Goal: Transaction & Acquisition: Purchase product/service

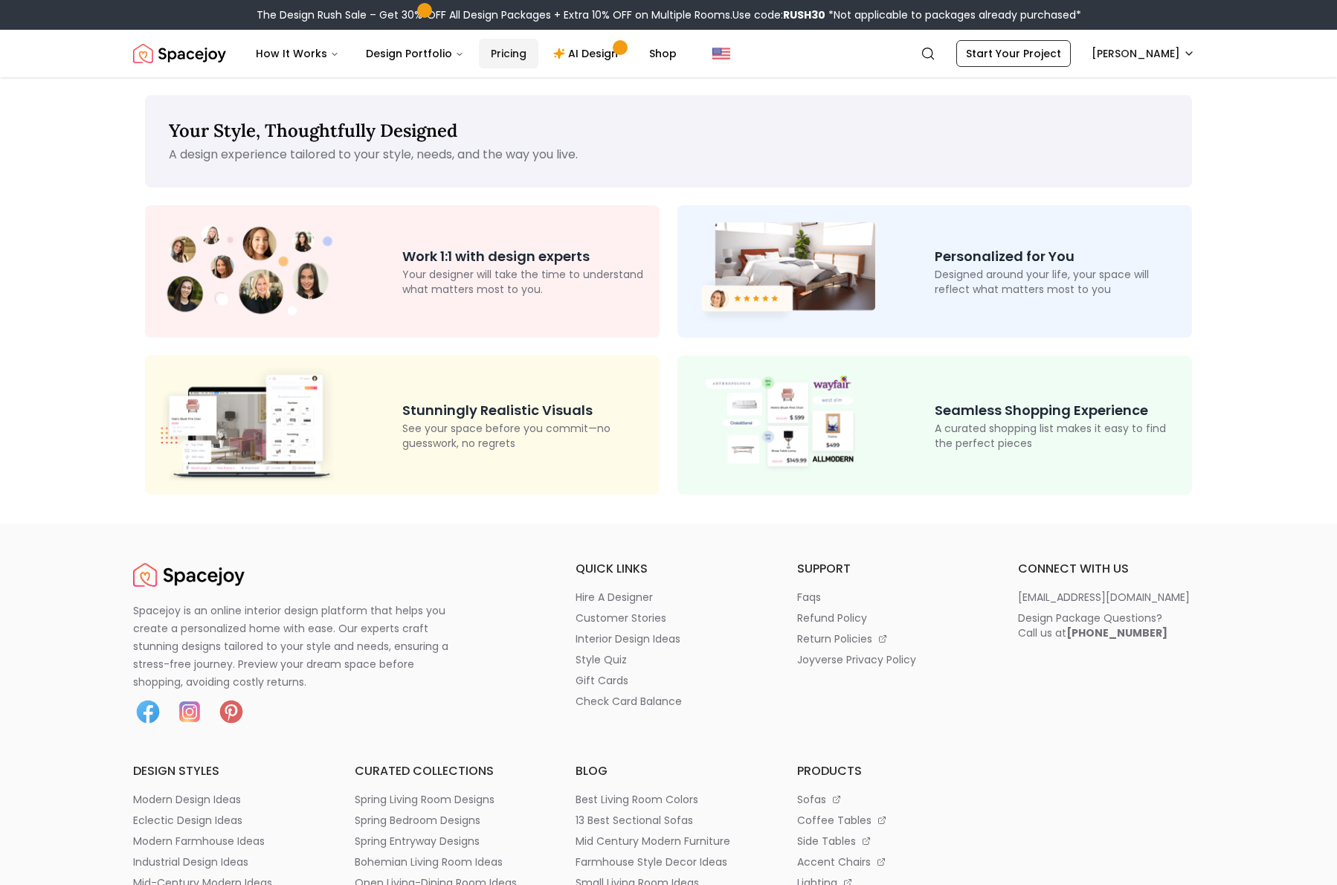
click at [512, 50] on link "Pricing" at bounding box center [508, 54] width 59 height 30
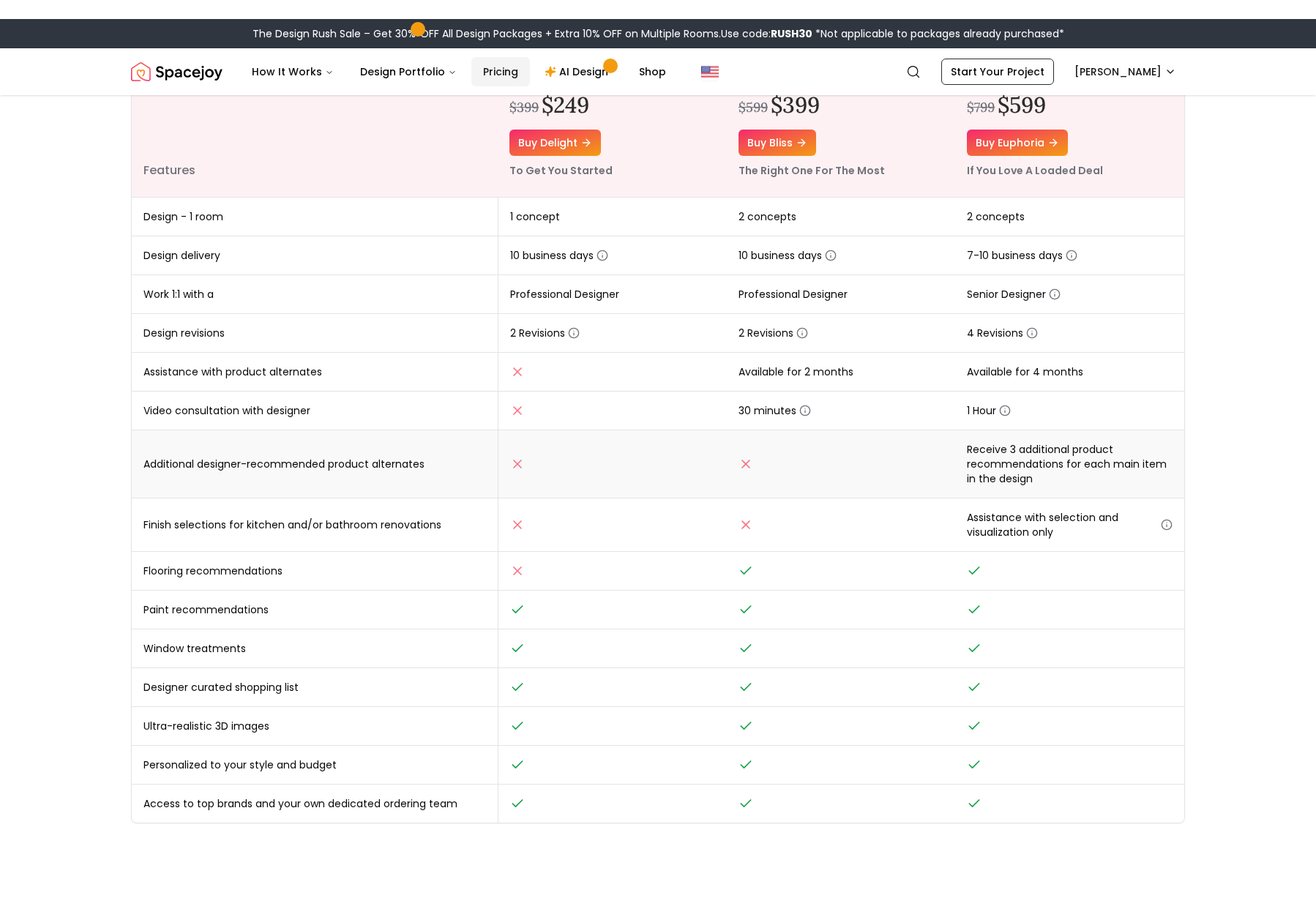
scroll to position [216, 0]
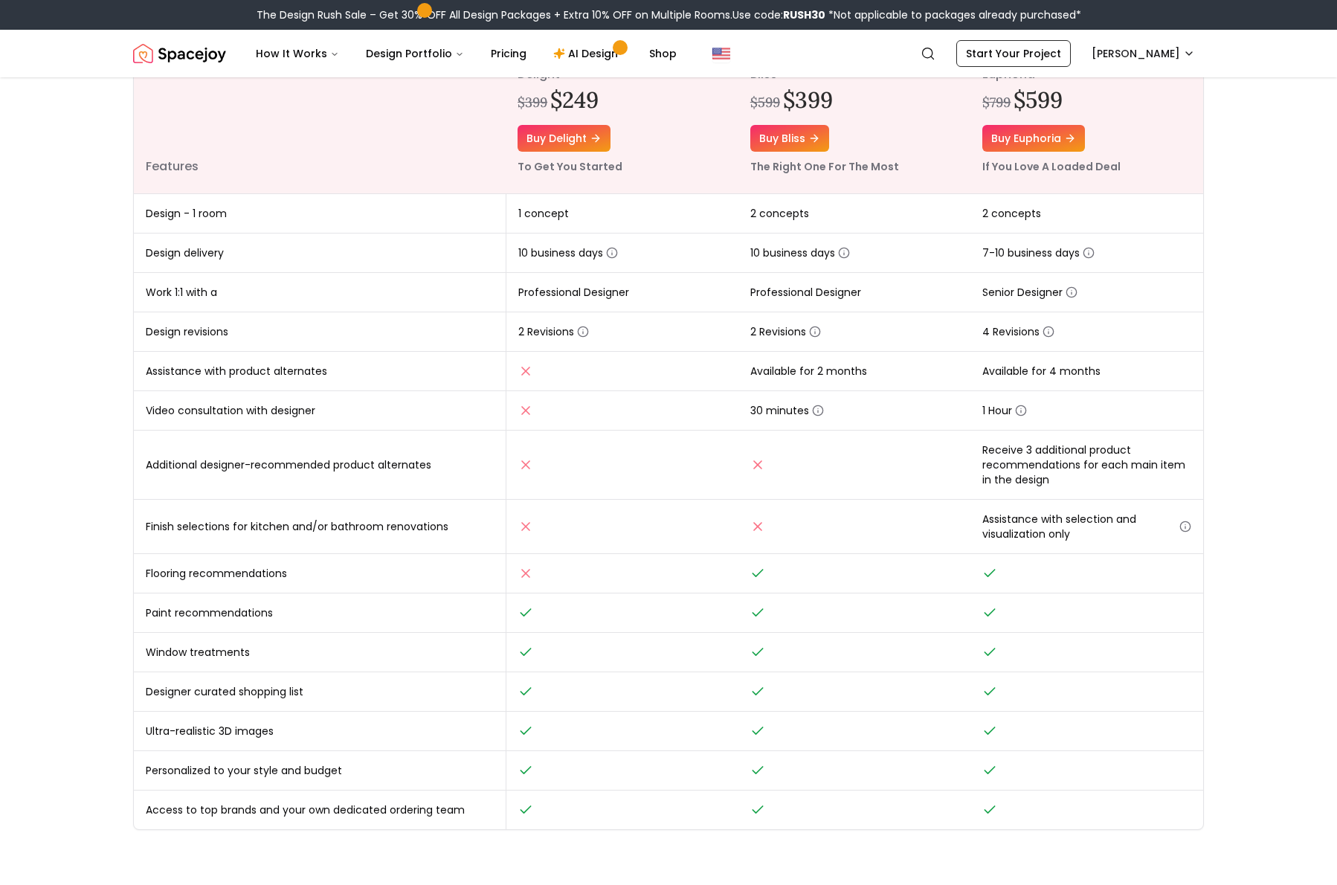
drag, startPoint x: 1125, startPoint y: 878, endPoint x: 1121, endPoint y: 901, distance: 23.5
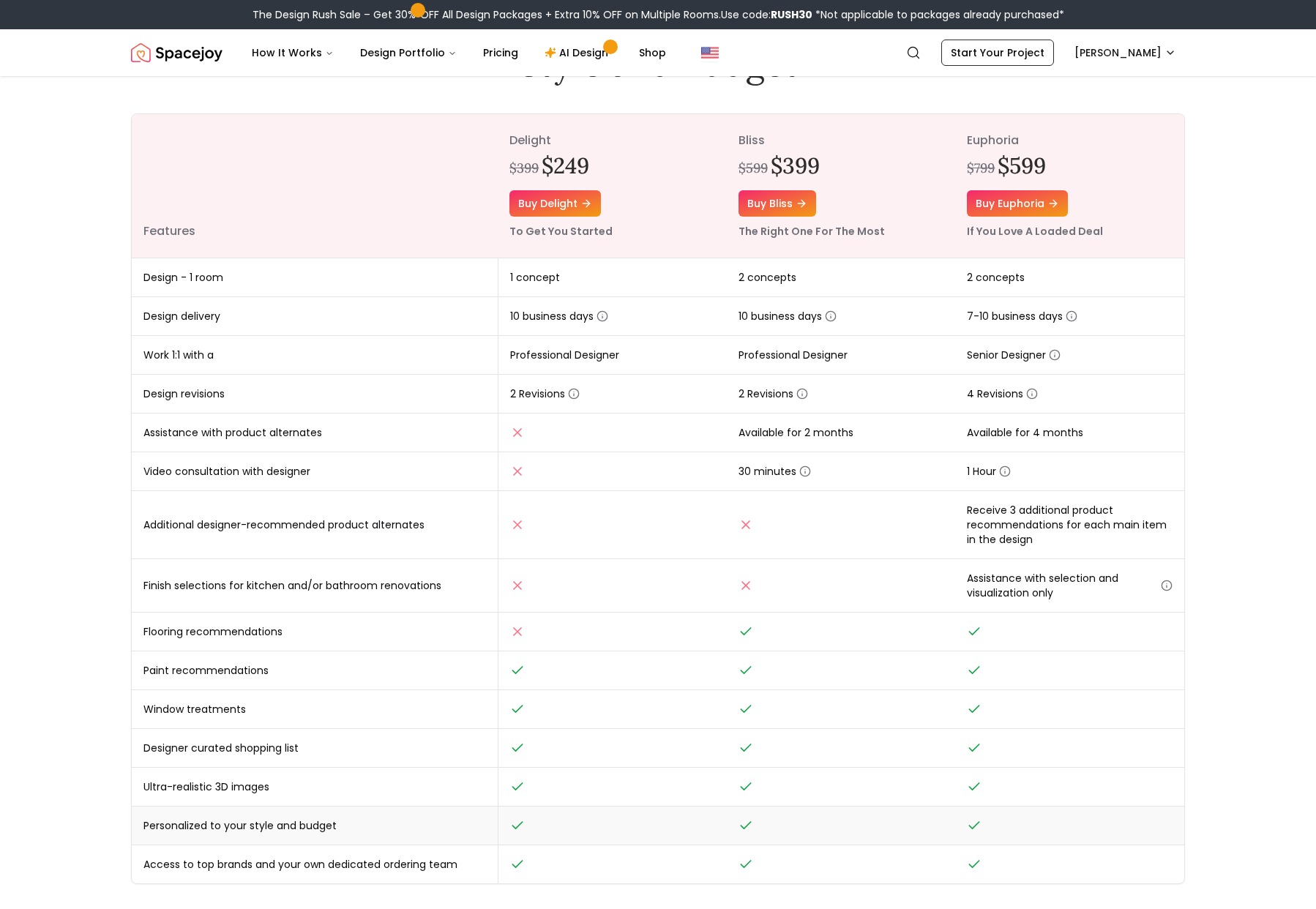
scroll to position [161, 0]
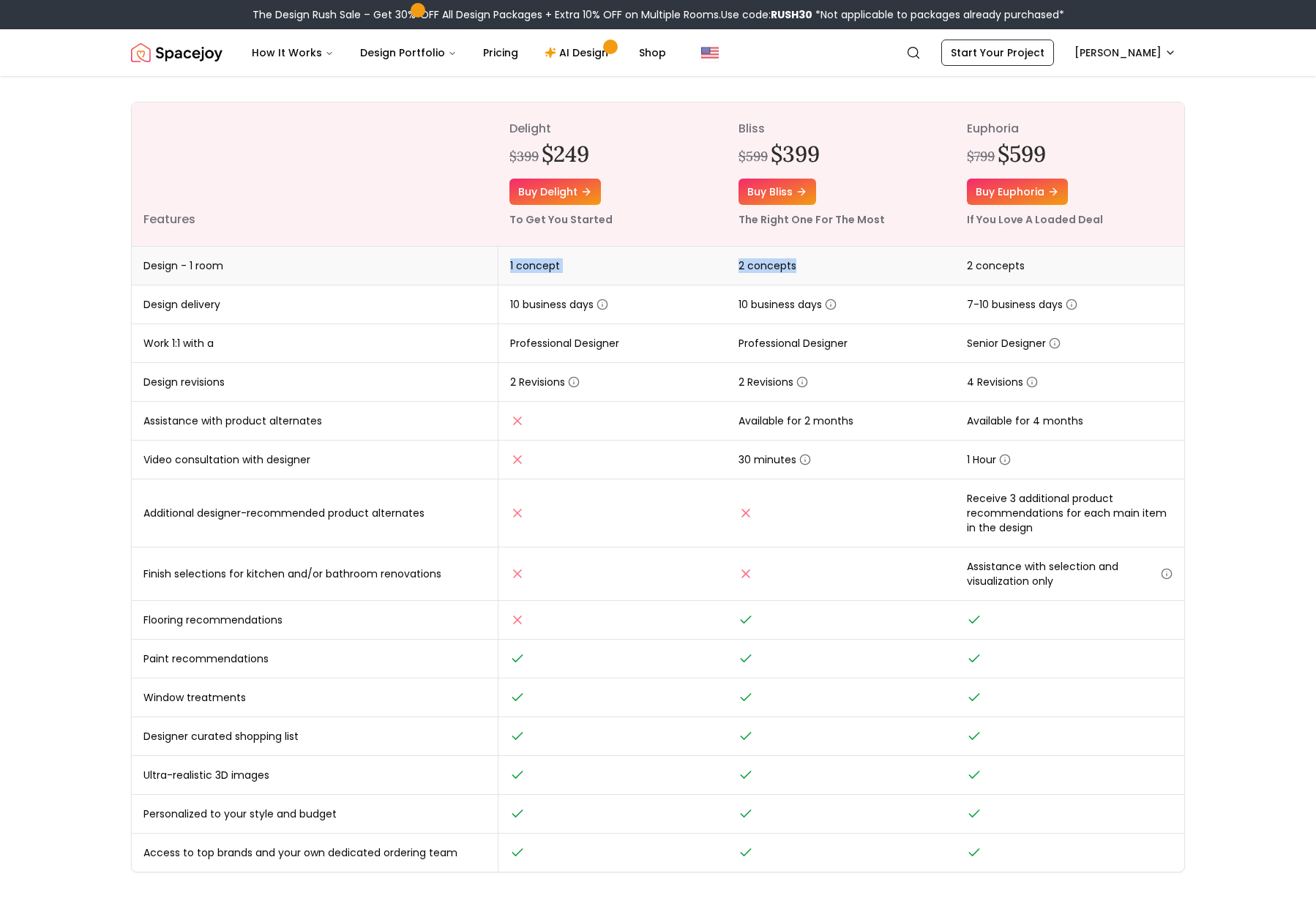
drag, startPoint x: 1029, startPoint y: 258, endPoint x: 315, endPoint y: 270, distance: 714.1
click at [315, 270] on tr "Design - 1 room 1 concept 2 concepts 2 concepts" at bounding box center [658, 266] width 1052 height 38
drag, startPoint x: 1140, startPoint y: 395, endPoint x: 349, endPoint y: 399, distance: 791.0
click at [349, 399] on tr "Design revisions 2 Revisions 2 Revisions 4 Revisions" at bounding box center [658, 382] width 1052 height 38
drag, startPoint x: 507, startPoint y: 270, endPoint x: 1089, endPoint y: 254, distance: 582.2
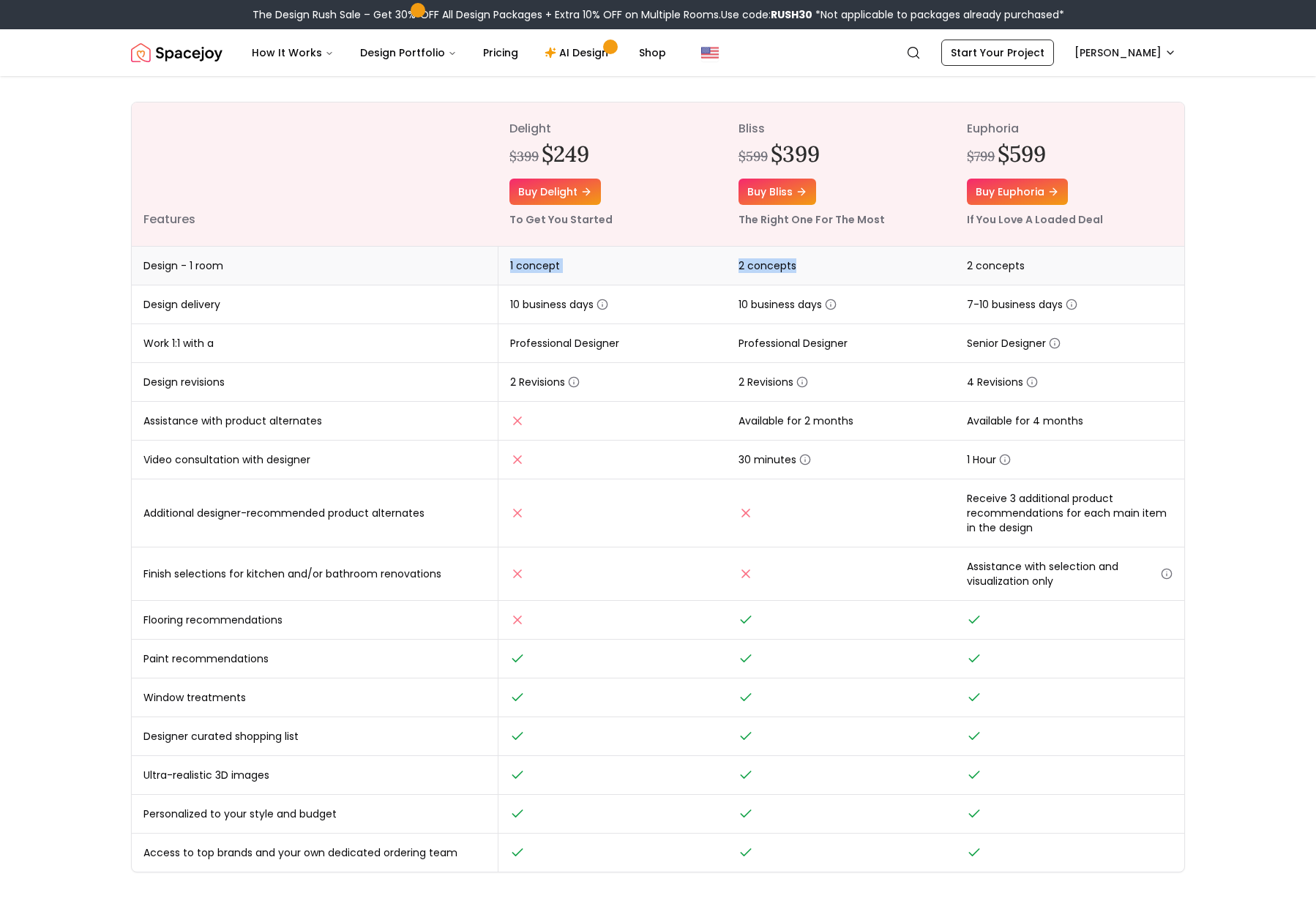
click at [1089, 254] on tr "Design - 1 room 1 concept 2 concepts 2 concepts" at bounding box center [658, 266] width 1052 height 38
click at [827, 265] on td "2 concepts" at bounding box center [841, 266] width 229 height 38
drag, startPoint x: 1021, startPoint y: 262, endPoint x: 594, endPoint y: 258, distance: 427.0
click at [630, 259] on tr "Design - 1 room 1 concept 2 concepts 2 concepts" at bounding box center [658, 266] width 1052 height 38
drag, startPoint x: 492, startPoint y: 337, endPoint x: 1150, endPoint y: 350, distance: 658.1
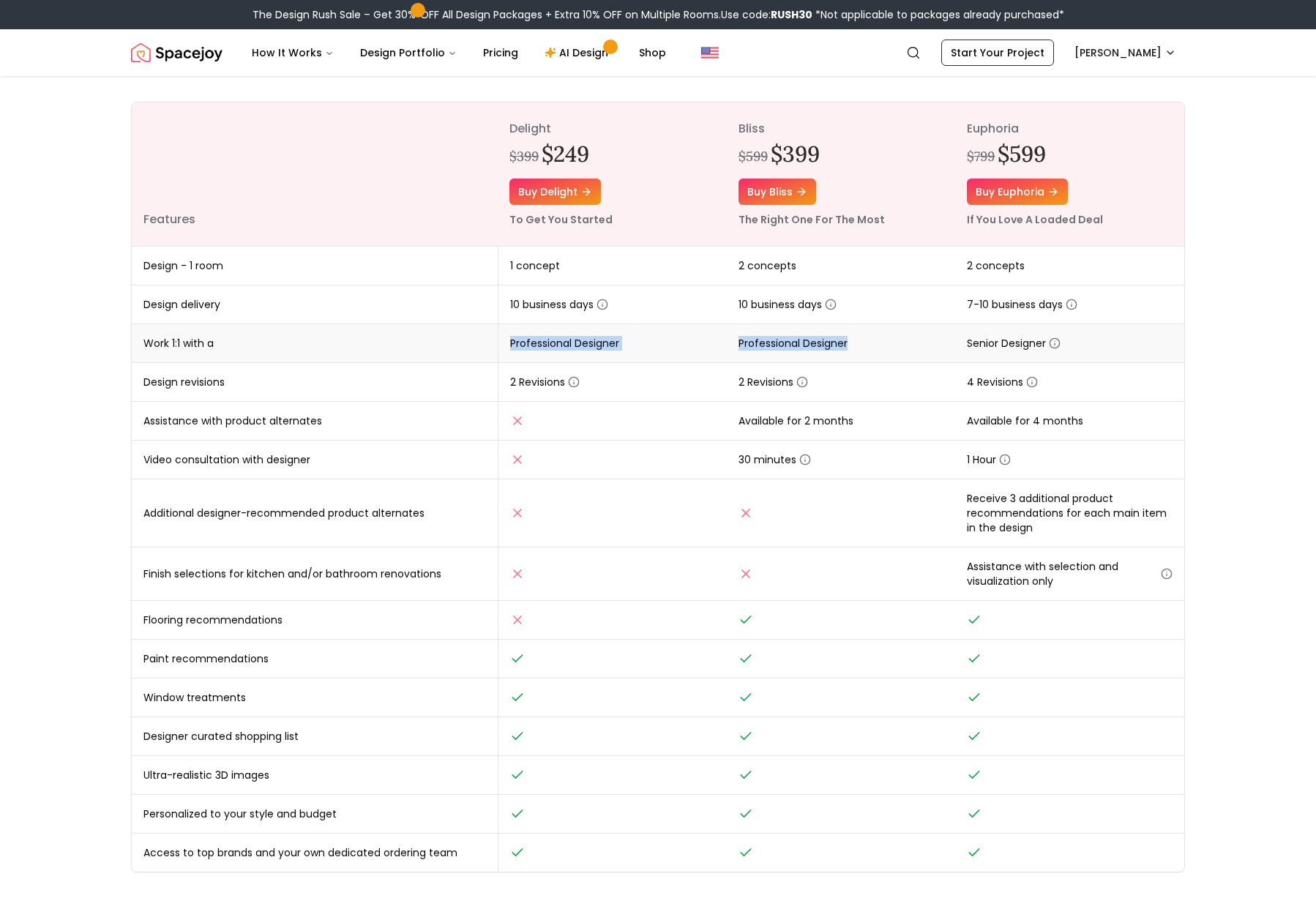
click at [1066, 352] on tr "Work 1:1 with a Professional Designer Professional Designer Senior Designer" at bounding box center [658, 342] width 1052 height 38
drag, startPoint x: 1084, startPoint y: 390, endPoint x: 1072, endPoint y: 398, distance: 14.4
click at [1084, 390] on td "4 Revisions" at bounding box center [1069, 382] width 229 height 38
drag, startPoint x: 1089, startPoint y: 413, endPoint x: 538, endPoint y: 429, distance: 551.2
click at [538, 429] on tr "Assistance with product alternates Available for 2 months Available for 4 months" at bounding box center [658, 420] width 1052 height 38
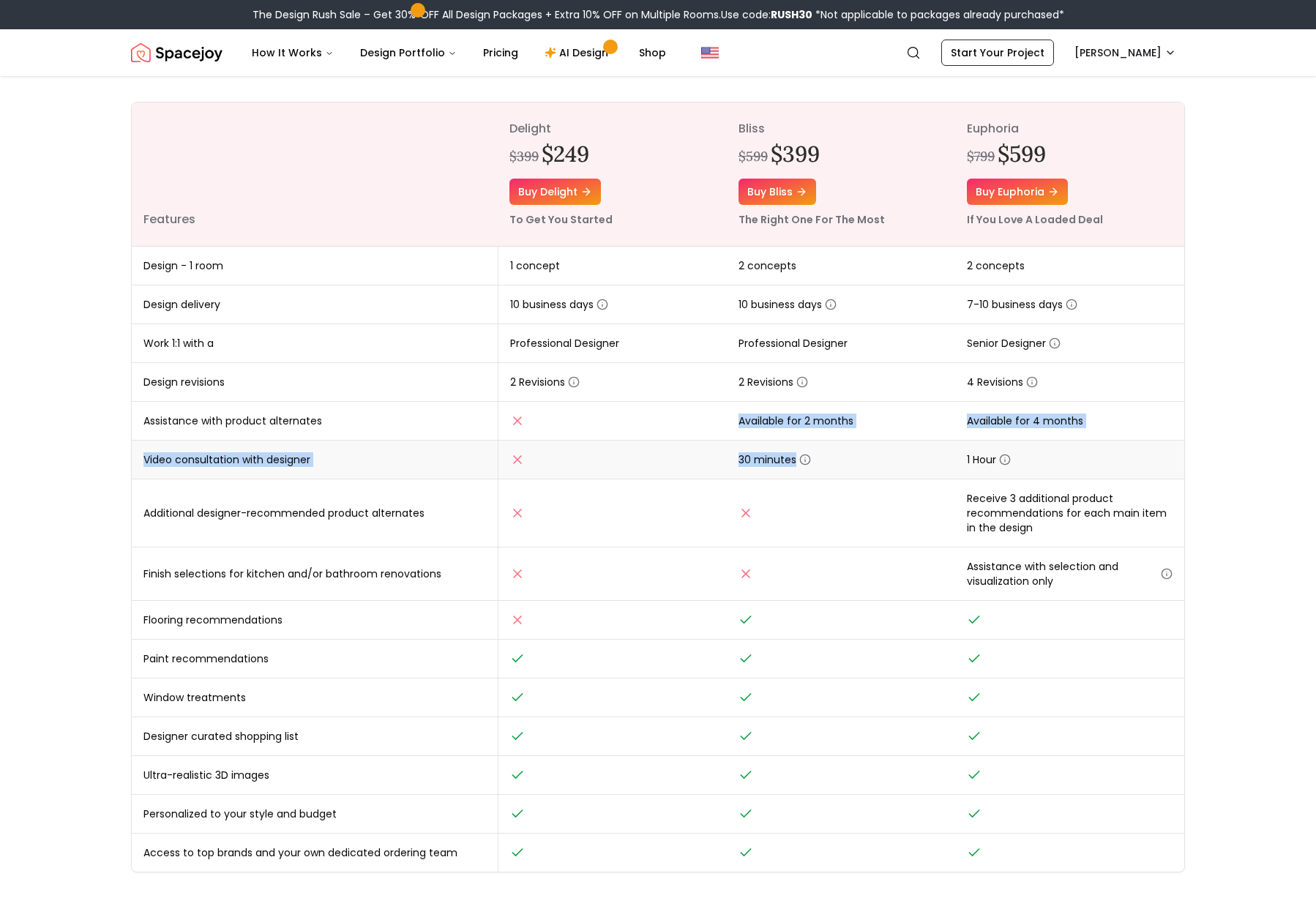
drag, startPoint x: 522, startPoint y: 436, endPoint x: 1129, endPoint y: 444, distance: 607.1
click at [1129, 444] on tbody "Design - 1 room 1 concept 2 concepts 2 concepts Design delivery 10 business day…" at bounding box center [658, 560] width 1052 height 626
click at [1057, 454] on td "1 Hour" at bounding box center [1069, 459] width 229 height 38
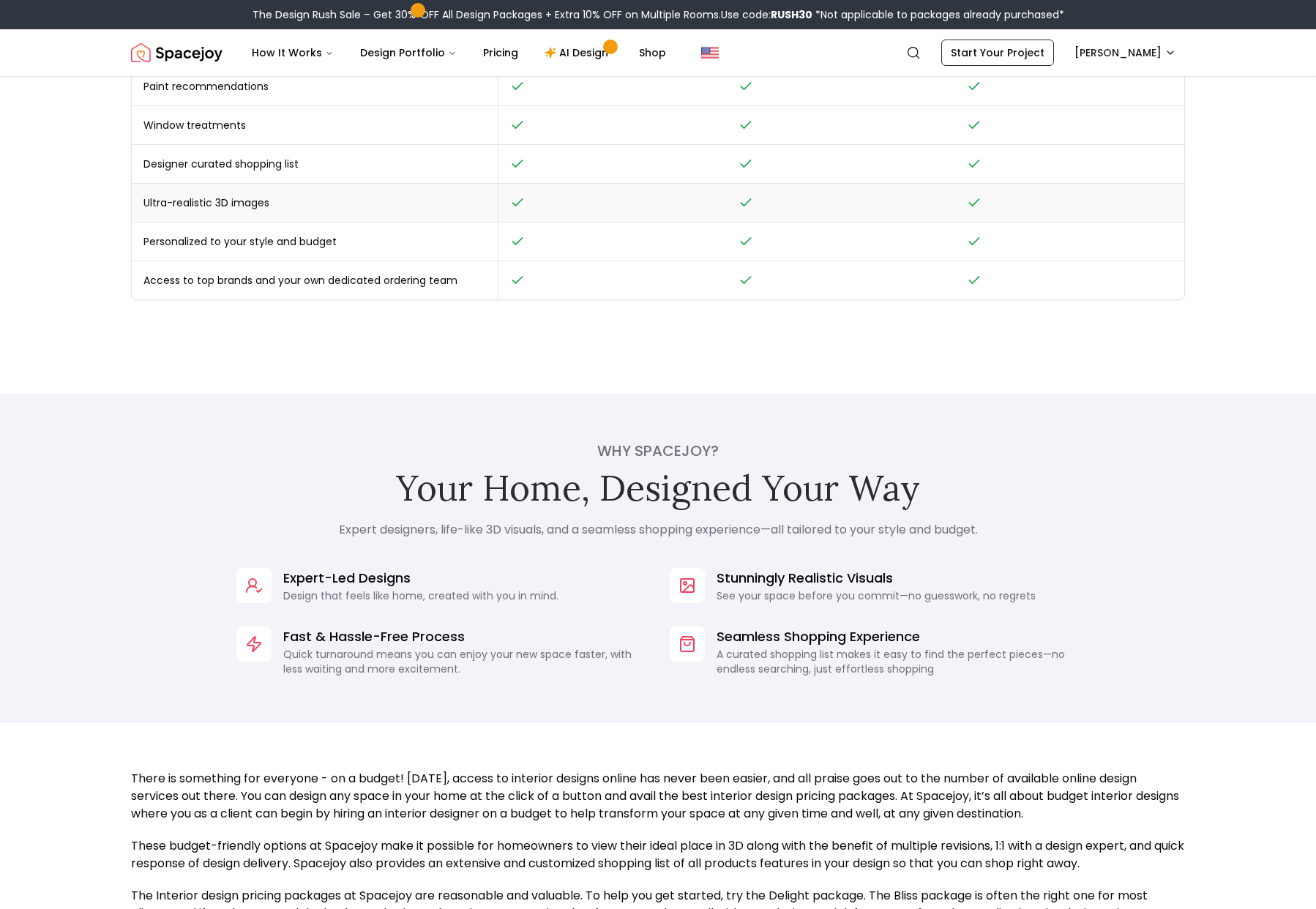
scroll to position [738, 0]
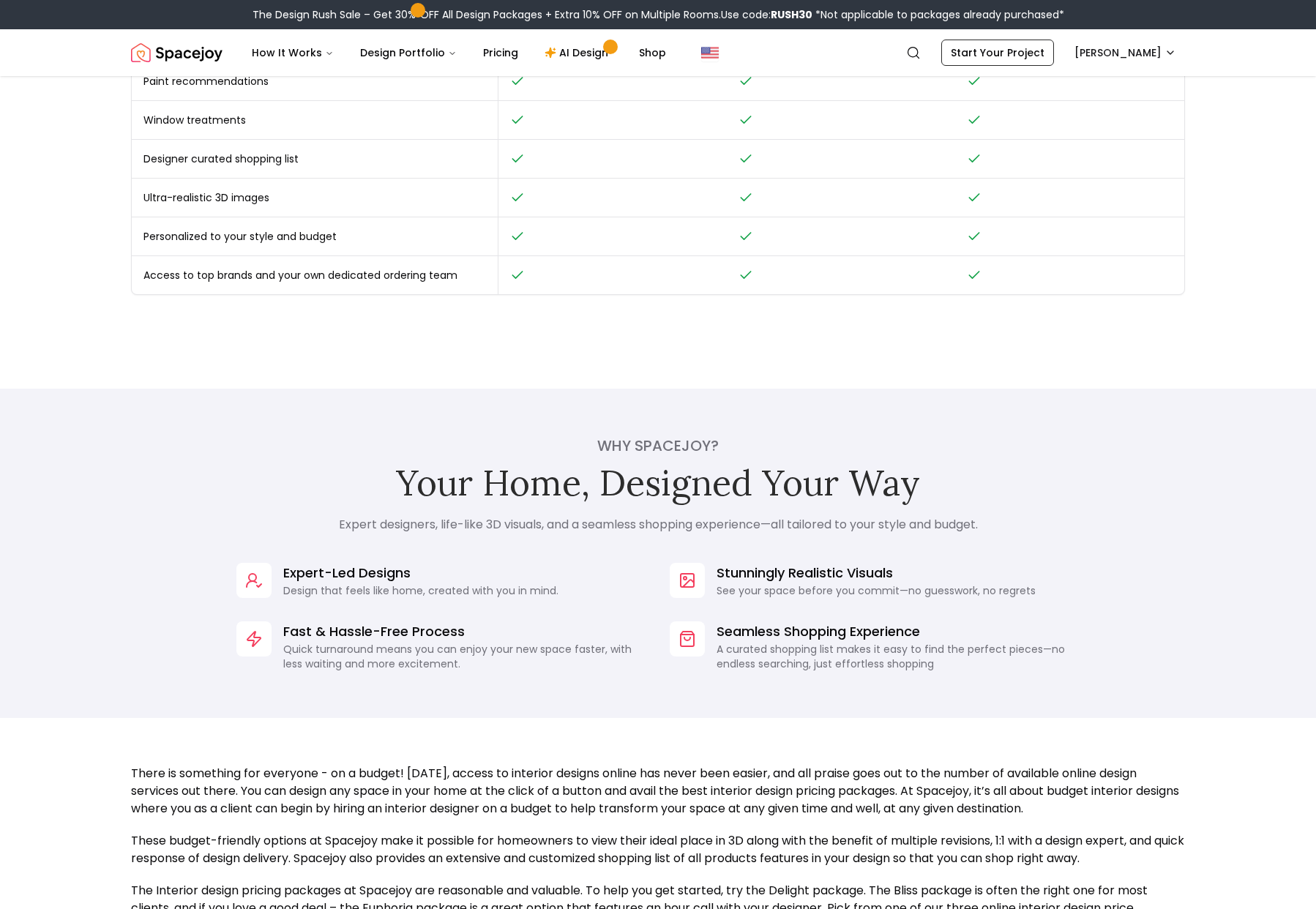
click at [823, 666] on p "A curated shopping list makes it easy to find the perfect pieces—no endless sea…" at bounding box center [898, 656] width 363 height 30
click at [823, 597] on p "See your space before you commit—no guesswork, no regrets" at bounding box center [876, 590] width 319 height 15
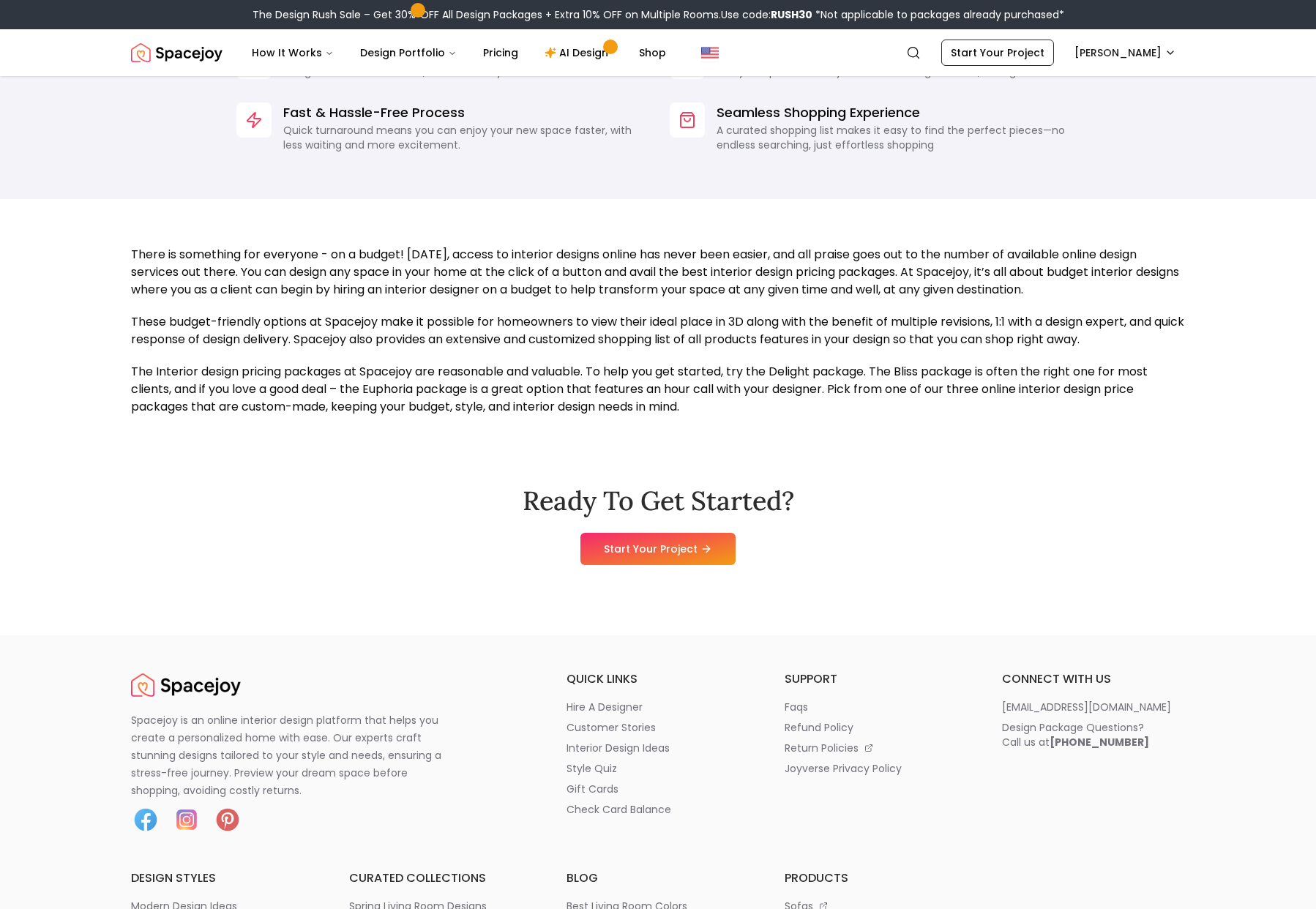
scroll to position [1262, 0]
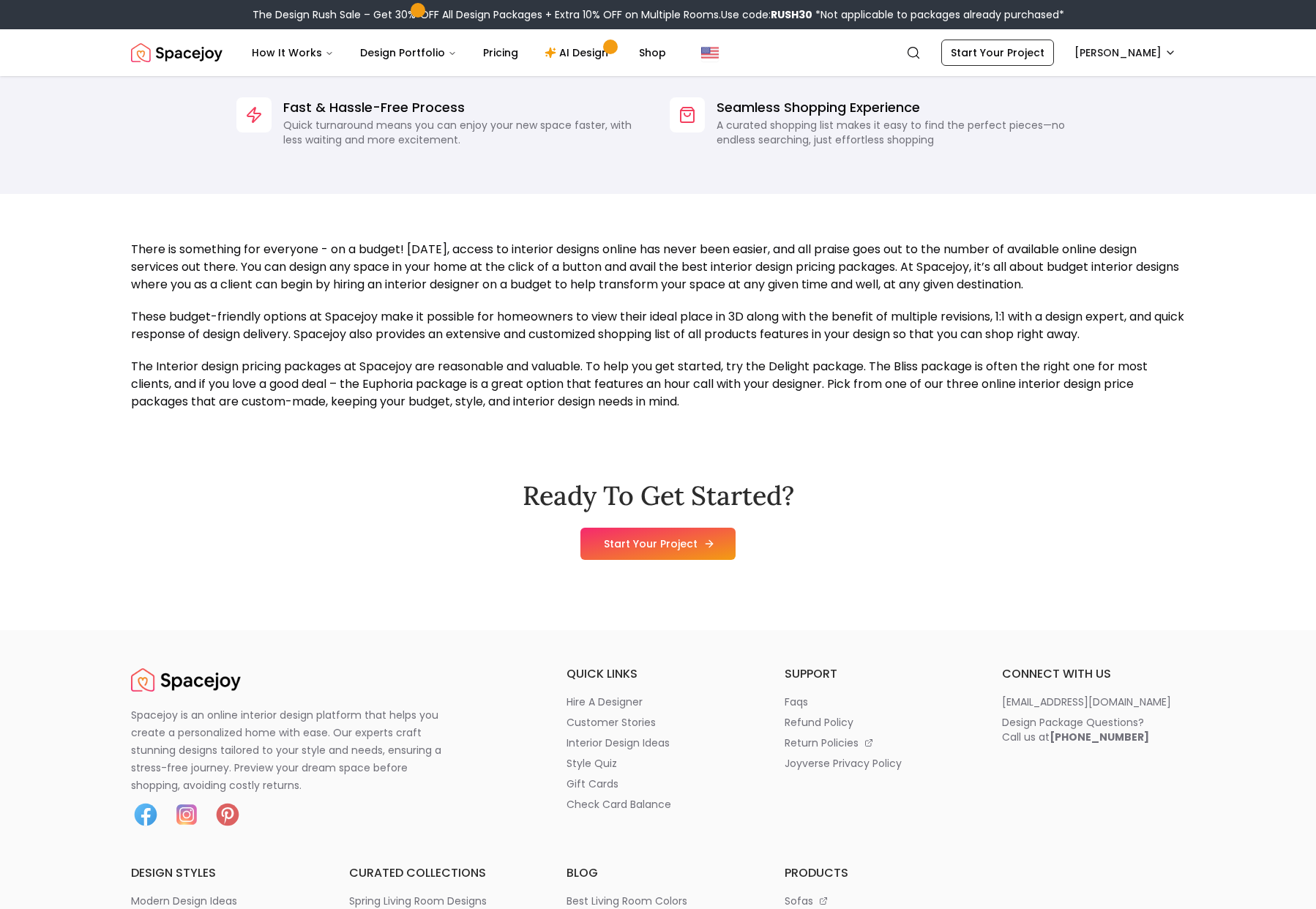
click at [671, 552] on link "Start Your Project" at bounding box center [658, 543] width 156 height 32
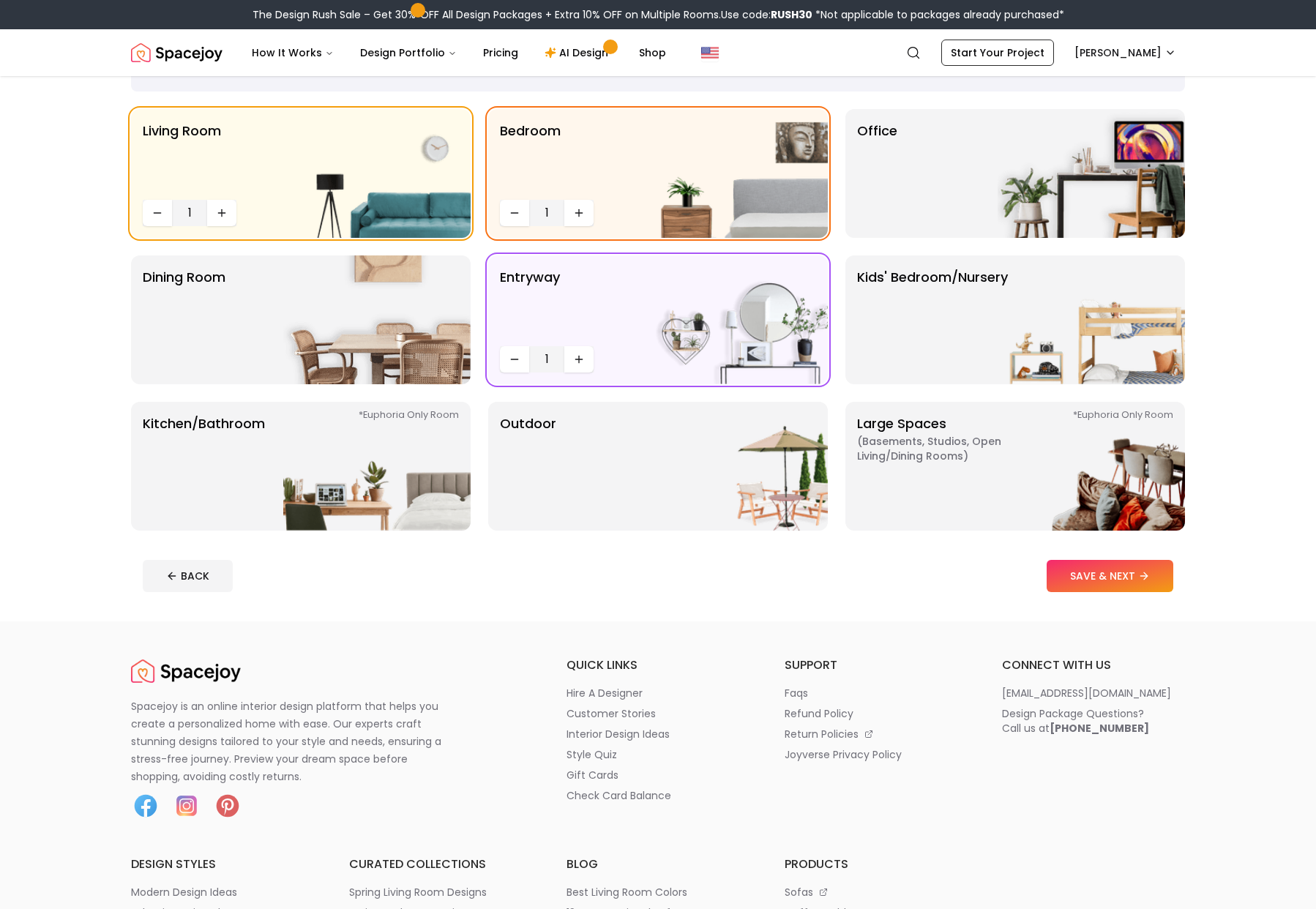
scroll to position [90, 0]
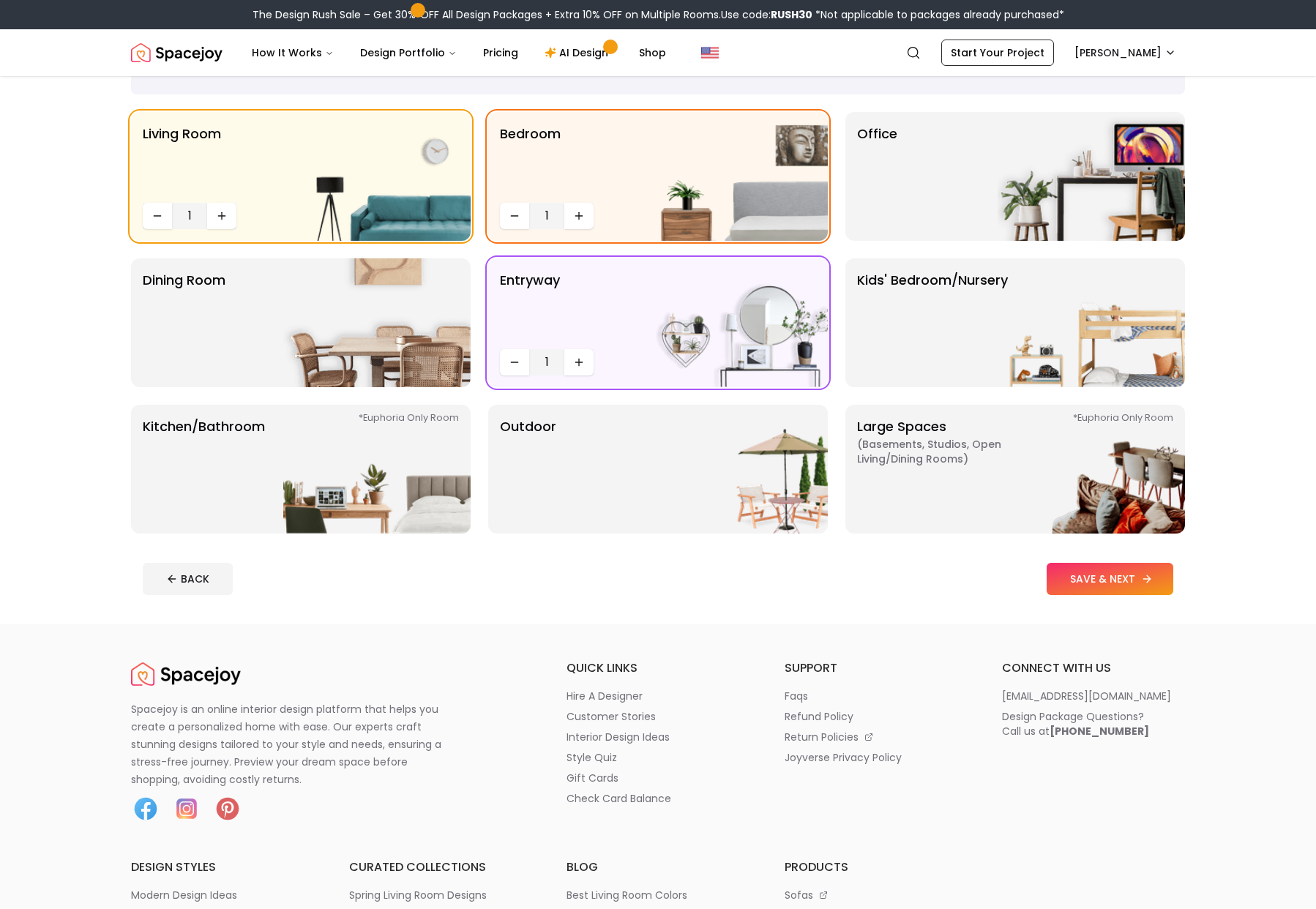
click at [1088, 577] on button "SAVE & NEXT" at bounding box center [1109, 578] width 127 height 32
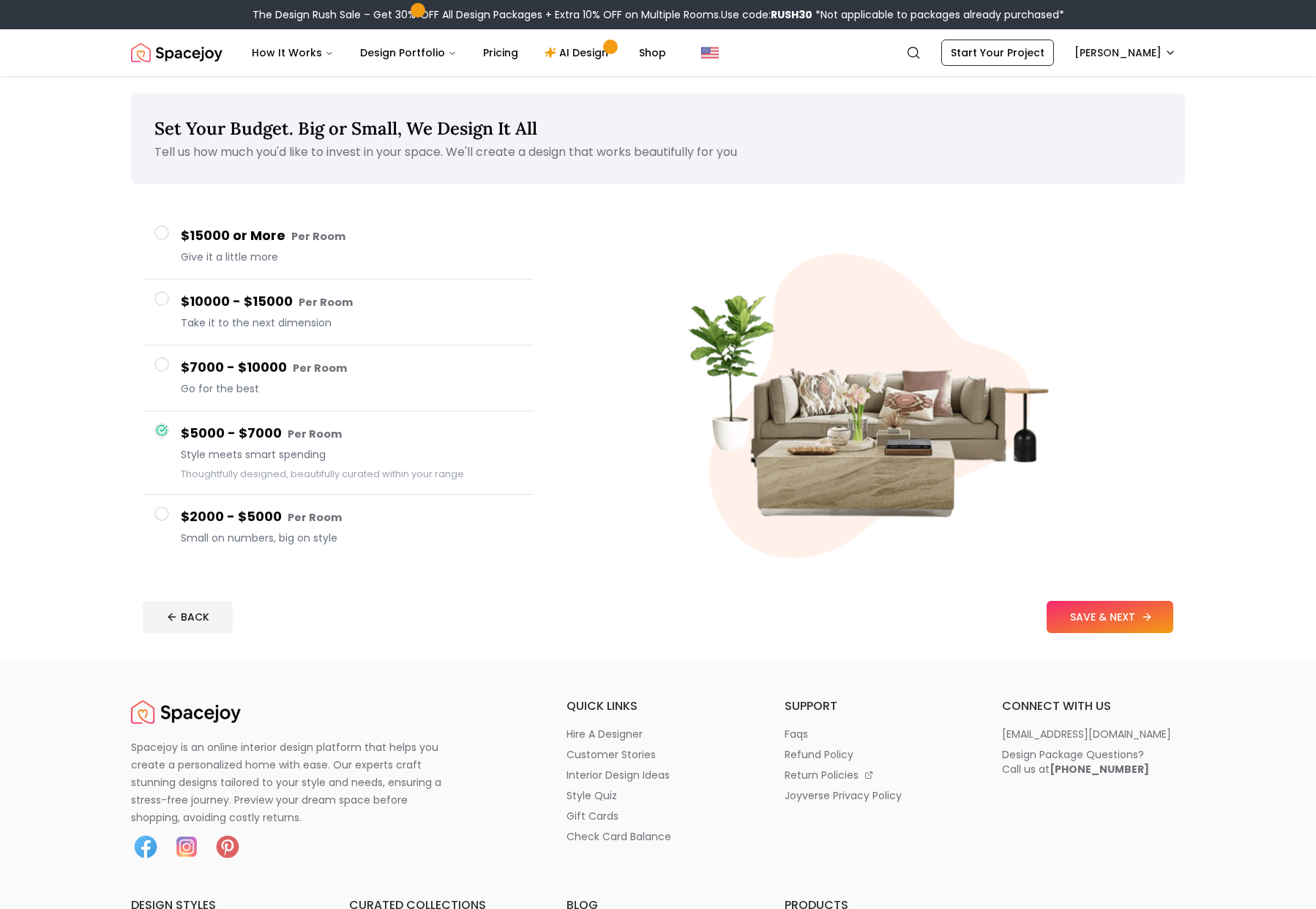
click at [1102, 618] on button "SAVE & NEXT" at bounding box center [1109, 616] width 127 height 32
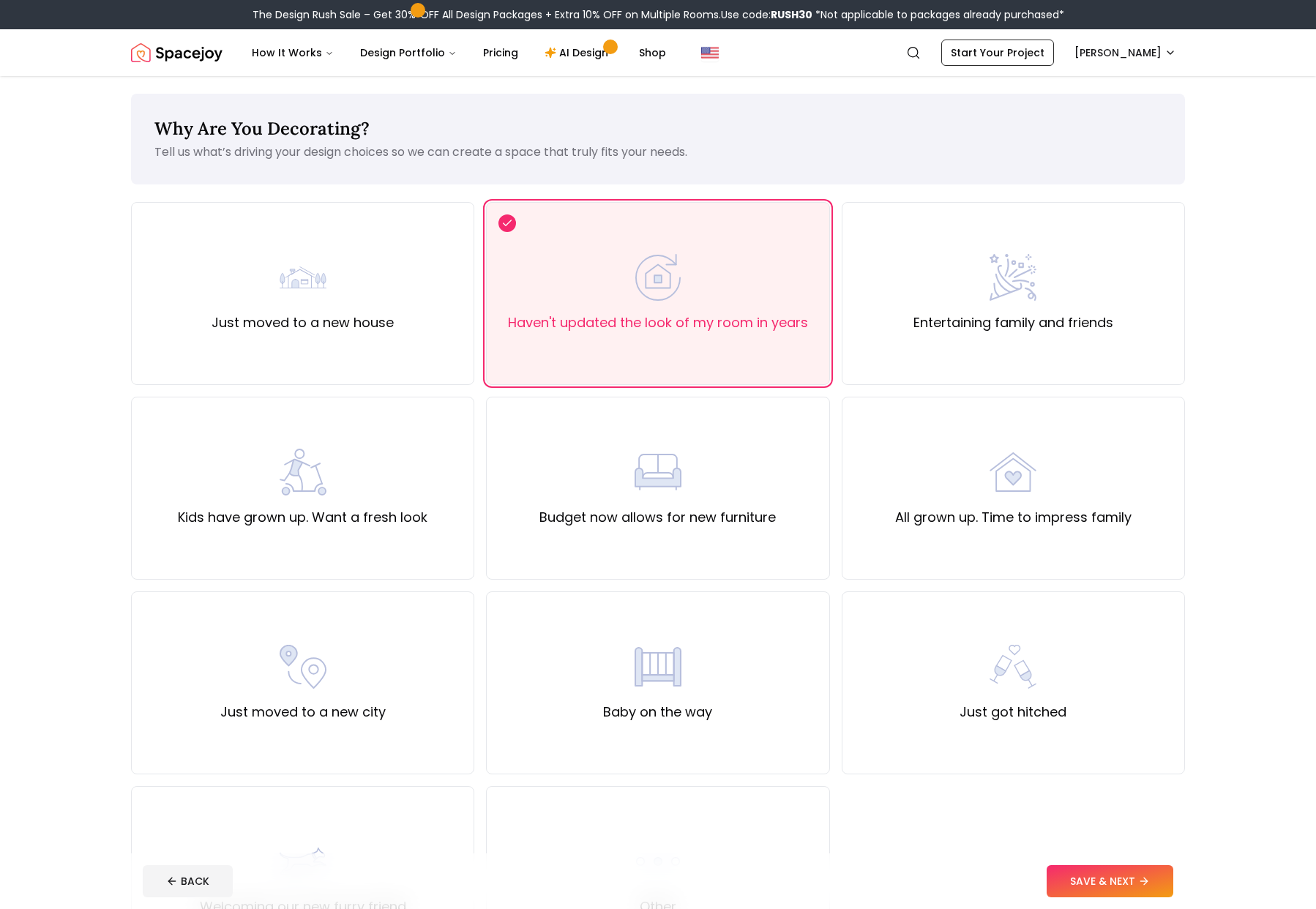
click at [1126, 870] on button "SAVE & NEXT" at bounding box center [1109, 880] width 127 height 32
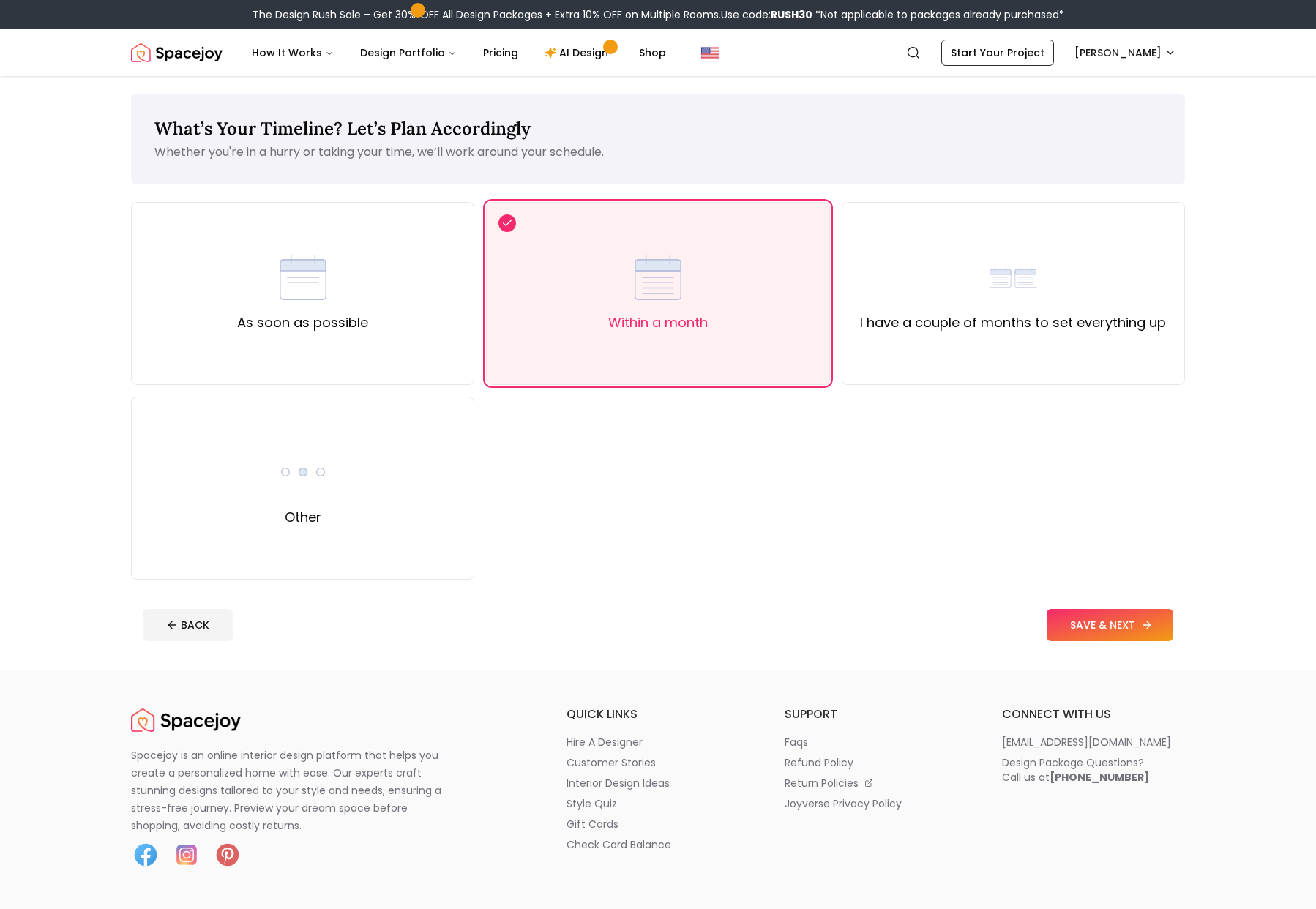
click at [1156, 627] on button "SAVE & NEXT" at bounding box center [1109, 625] width 127 height 32
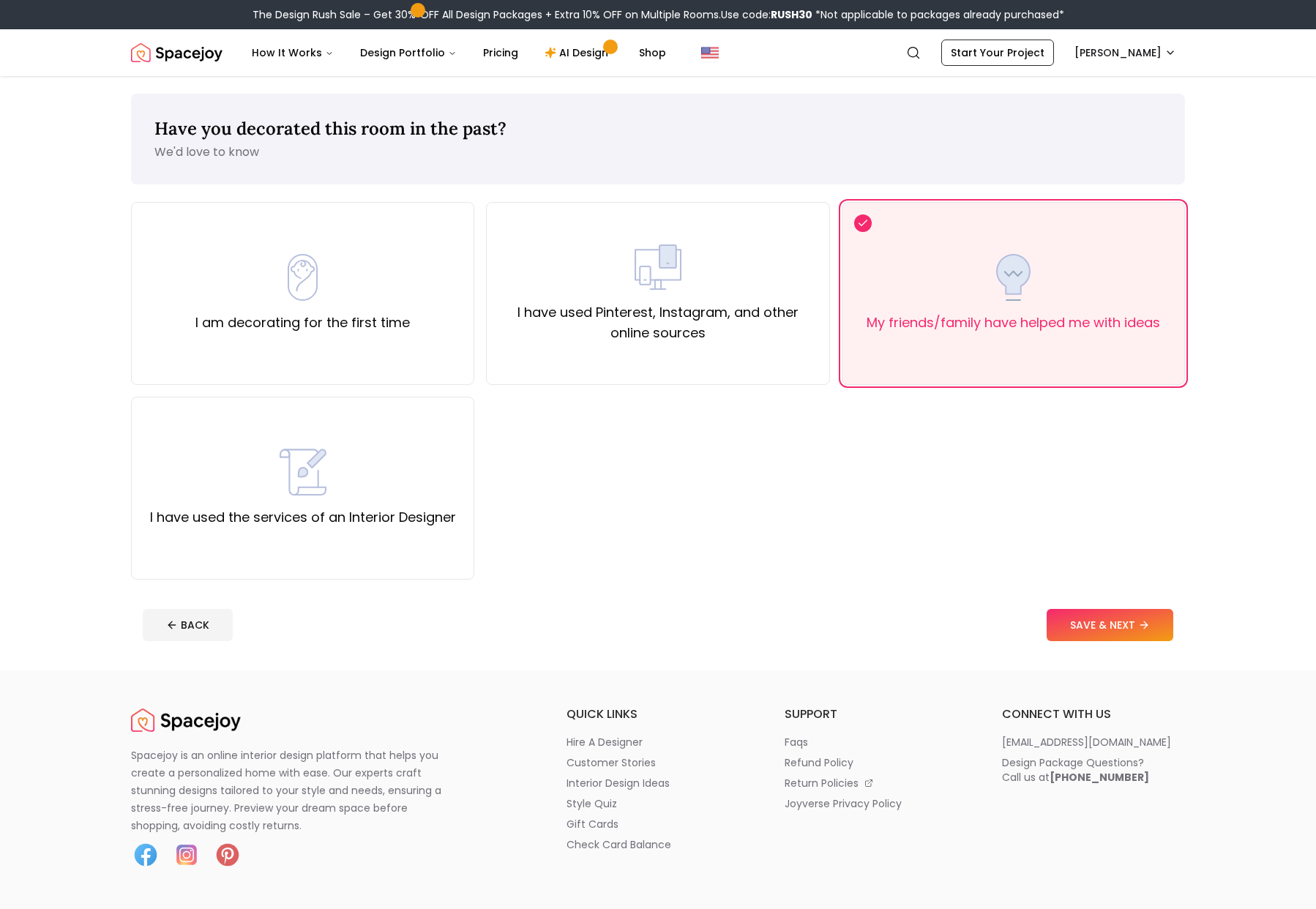
click at [1118, 652] on div "Have you decorated this room in the past? We'd love to know I am decorating for…" at bounding box center [658, 373] width 1124 height 594
click at [1121, 636] on button "SAVE & NEXT" at bounding box center [1109, 625] width 127 height 32
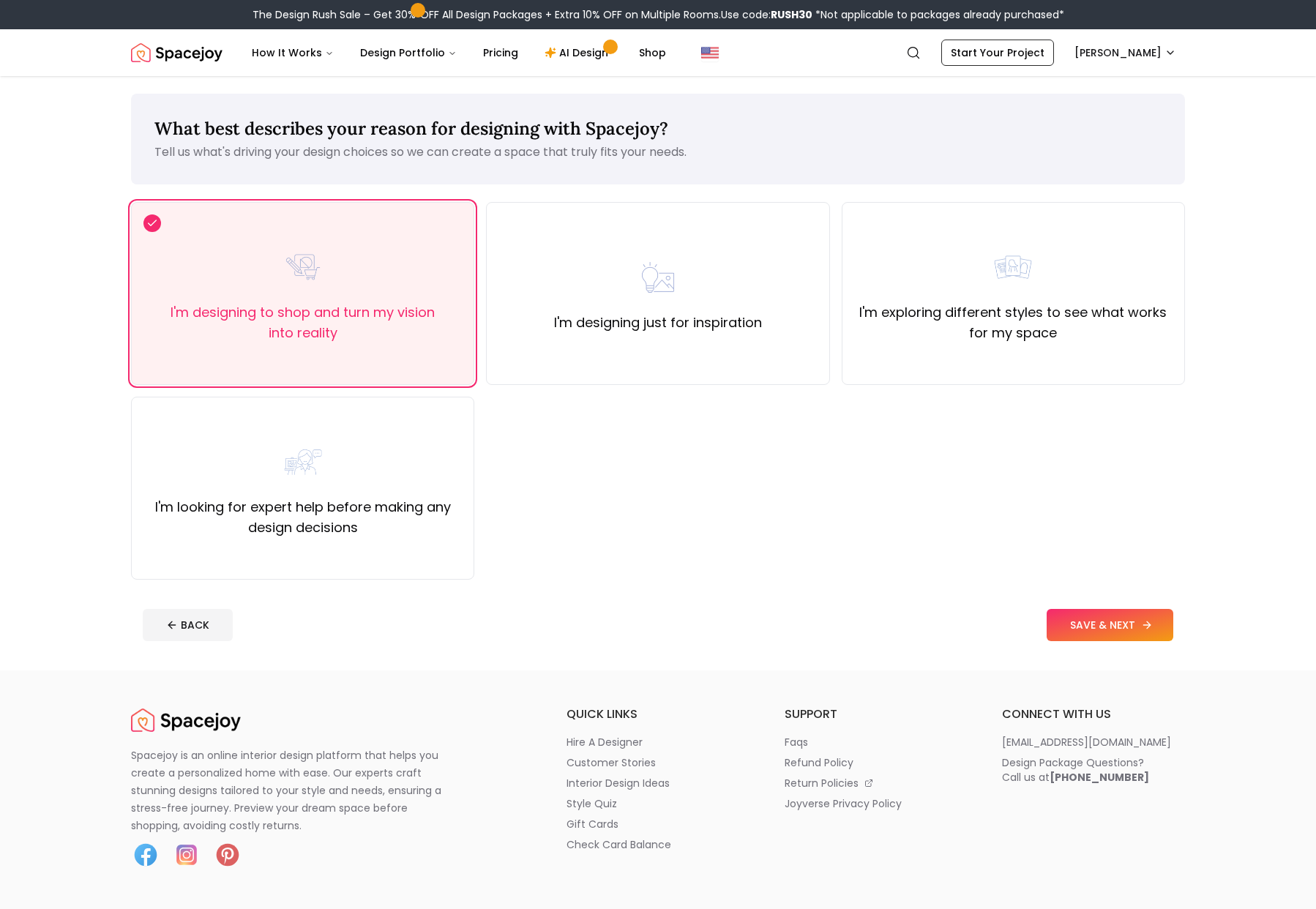
click at [1121, 634] on button "SAVE & NEXT" at bounding box center [1109, 625] width 127 height 32
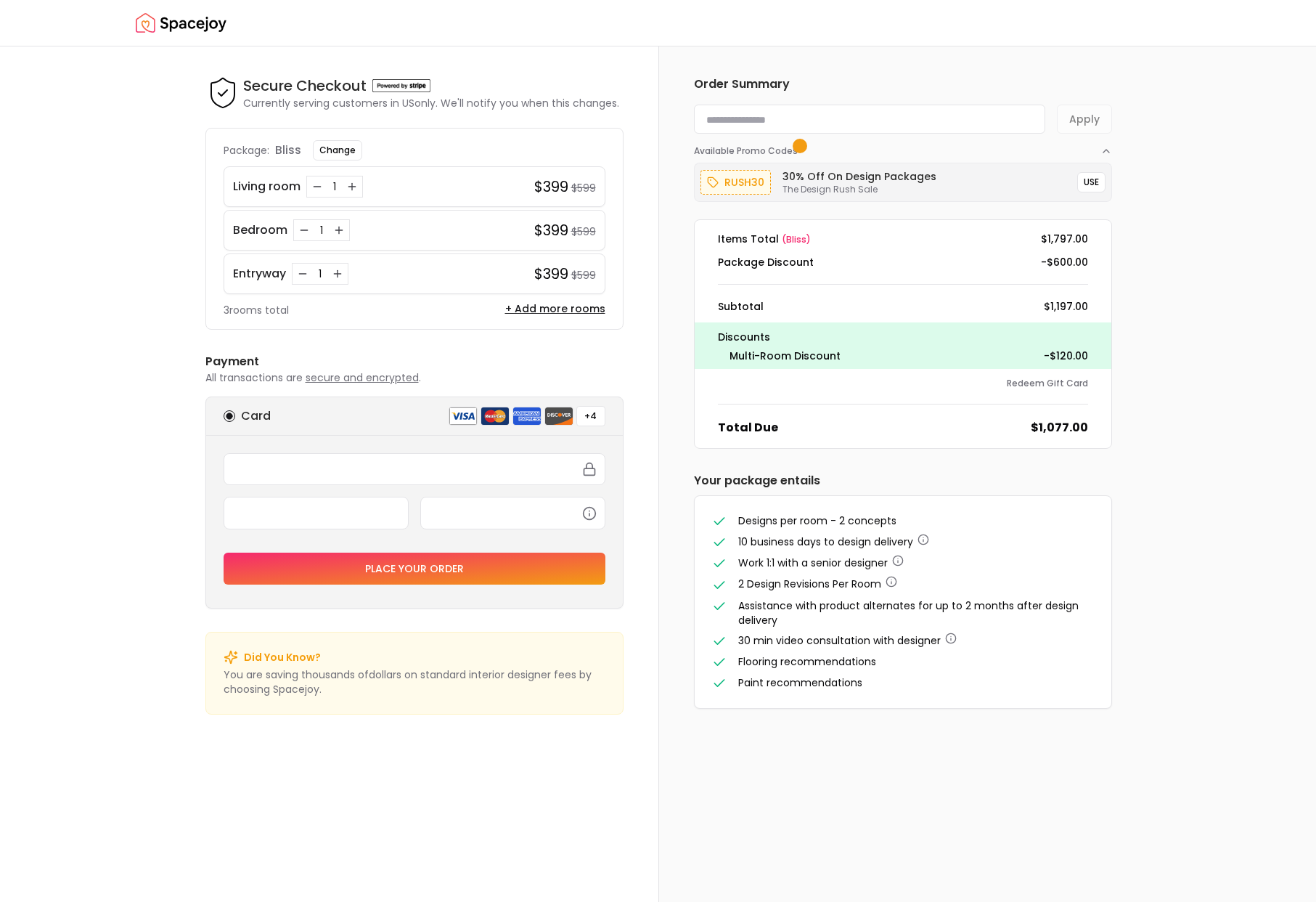
click at [885, 609] on span "Assistance with product alternates for up to 2 months after design delivery" at bounding box center [908, 613] width 341 height 29
click at [188, 35] on img "Spacejoy" at bounding box center [181, 23] width 91 height 29
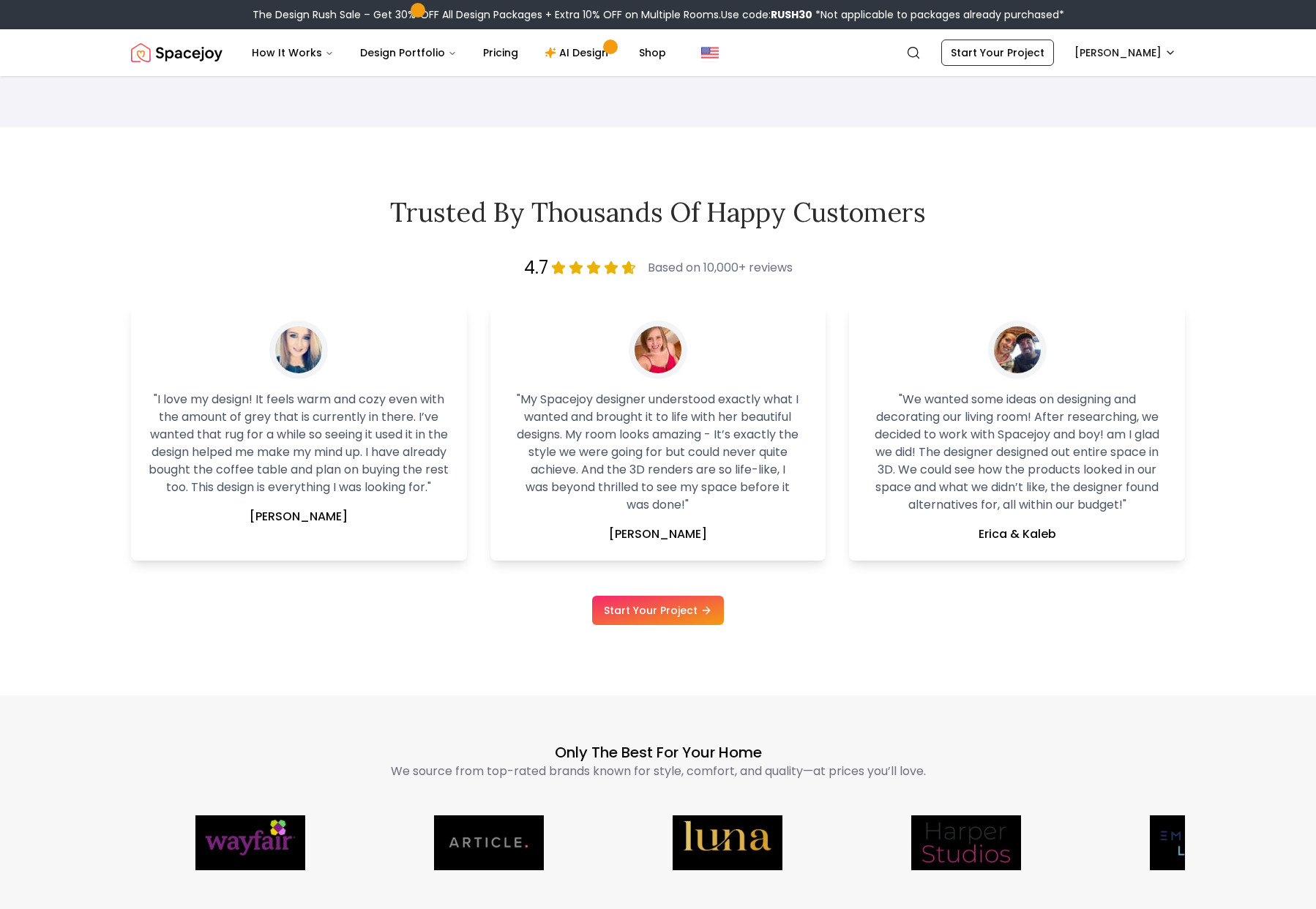
scroll to position [3738, 0]
